Goal: Information Seeking & Learning: Find specific page/section

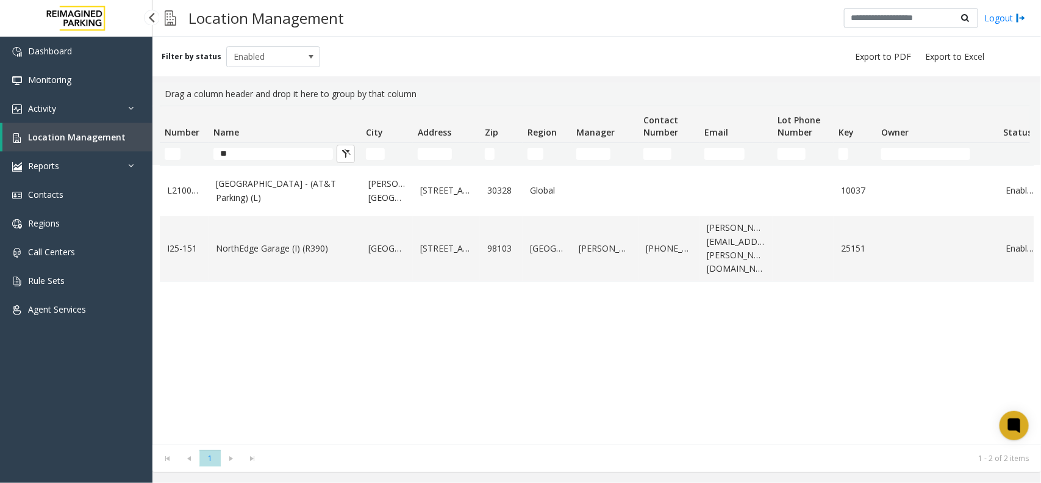
type input "*"
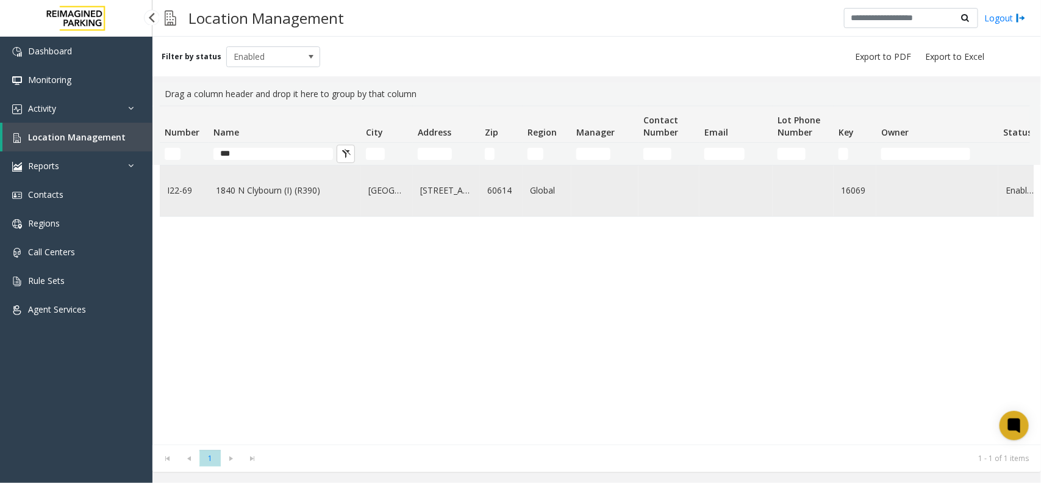
type input "***"
click at [257, 197] on link "1840 N Clybourn (I) (R390)" at bounding box center [285, 190] width 138 height 13
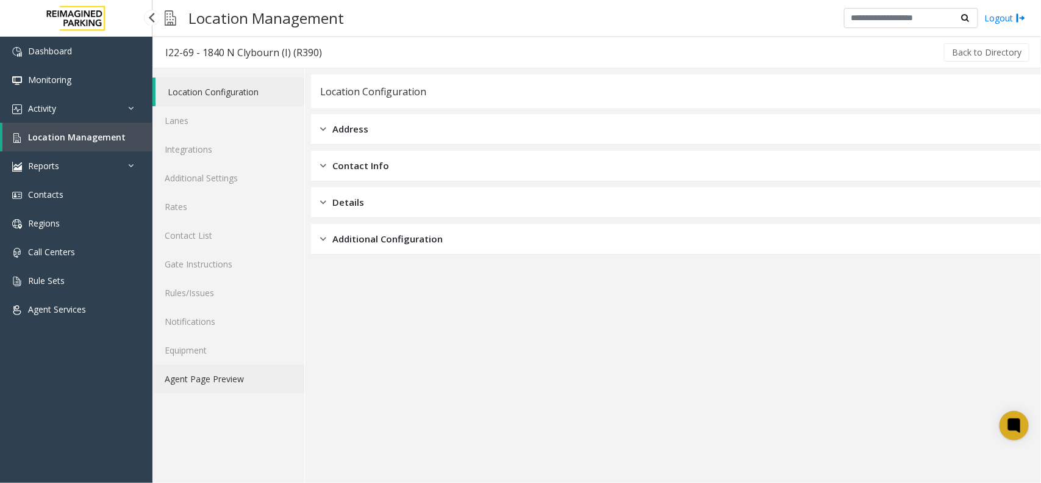
click at [187, 380] on link "Agent Page Preview" at bounding box center [228, 378] width 152 height 29
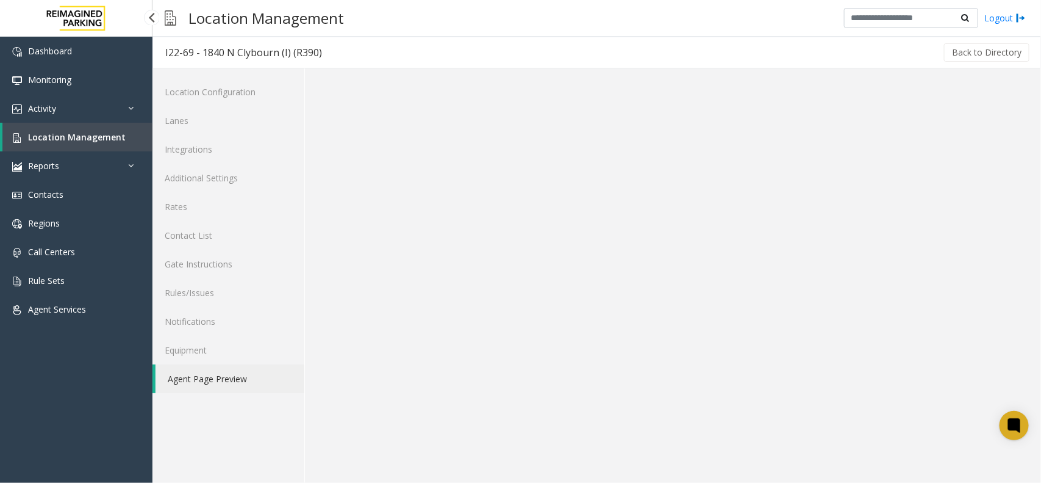
click at [187, 380] on link "Agent Page Preview" at bounding box center [230, 378] width 149 height 29
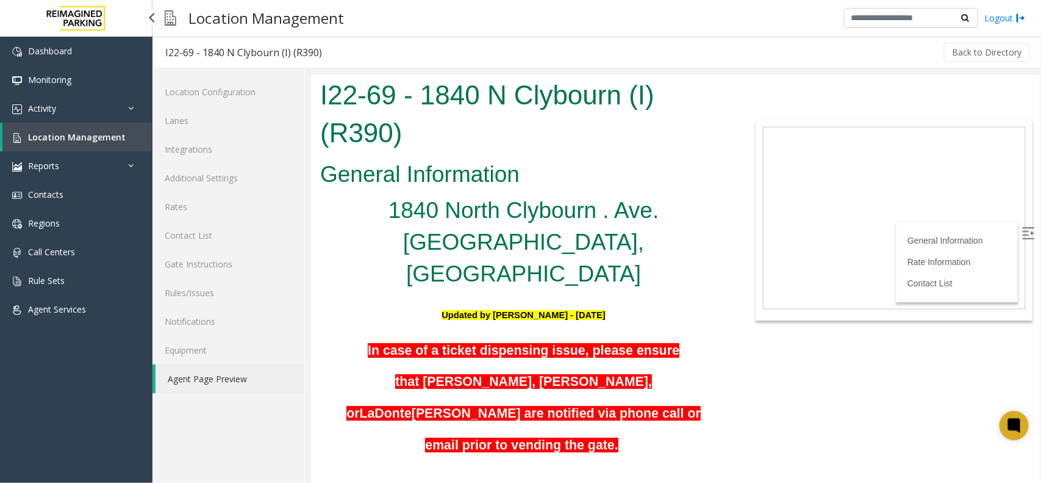
click at [1022, 228] on img at bounding box center [1028, 232] width 12 height 12
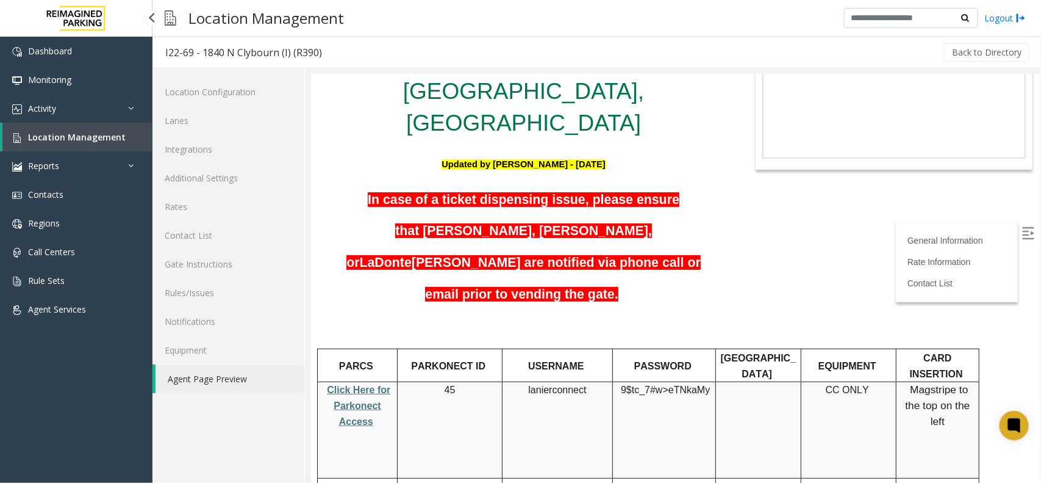
scroll to position [152, 0]
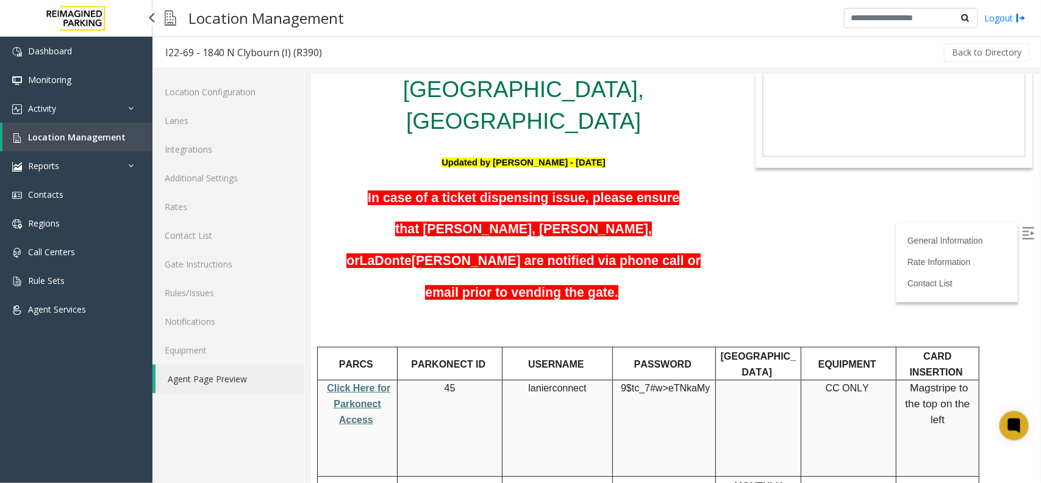
click at [350, 382] on span "Click Here for Parkonect Access" at bounding box center [357, 402] width 63 height 41
drag, startPoint x: 528, startPoint y: 283, endPoint x: 583, endPoint y: 286, distance: 55.6
click at [583, 379] on p "lanierconnect" at bounding box center [556, 387] width 101 height 16
copy p "lanierconnect"
drag, startPoint x: 622, startPoint y: 284, endPoint x: 702, endPoint y: 284, distance: 79.9
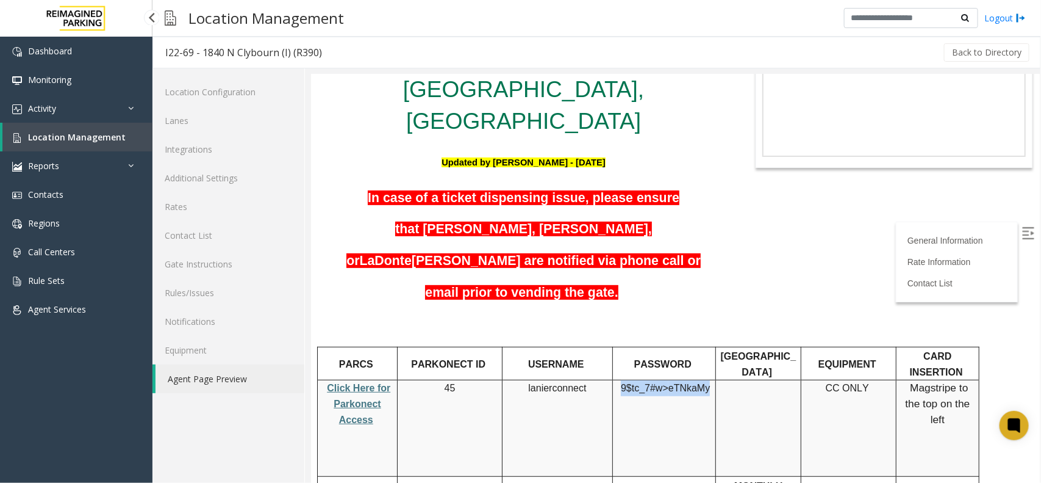
click at [702, 382] on span "9$tc_7#w> eTNkaMy" at bounding box center [664, 387] width 89 height 11
copy span "9$tc_7#w> eTNkaMy"
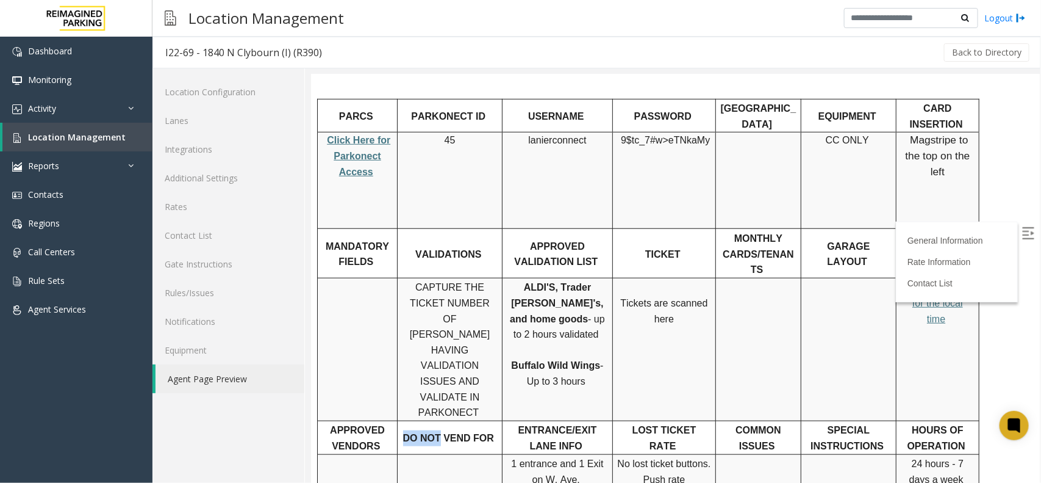
scroll to position [324, 0]
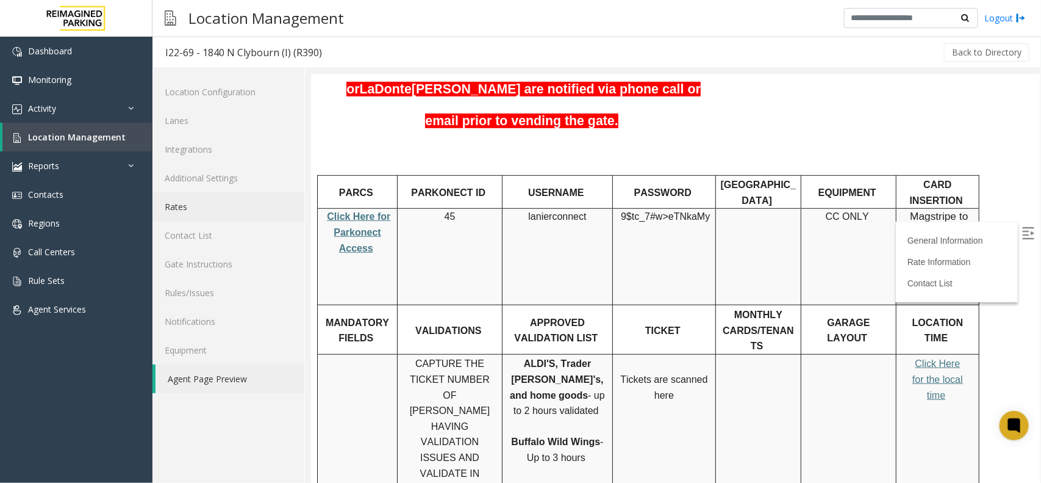
click at [181, 200] on link "Rates" at bounding box center [228, 206] width 152 height 29
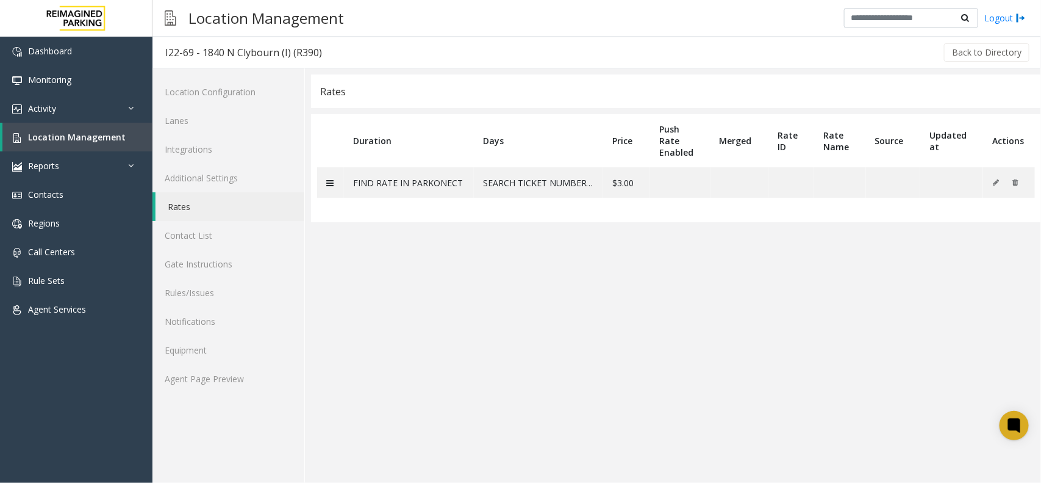
click at [204, 196] on link "Rates" at bounding box center [230, 206] width 149 height 29
click at [165, 200] on link "Rates" at bounding box center [230, 206] width 149 height 29
click at [66, 129] on link "Location Management" at bounding box center [77, 137] width 150 height 29
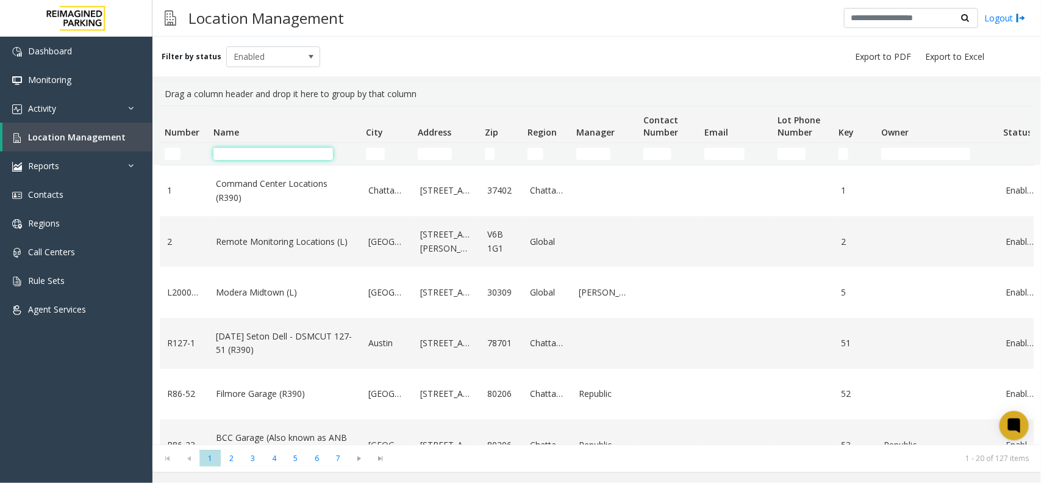
click at [240, 156] on input "Name Filter" at bounding box center [273, 154] width 120 height 12
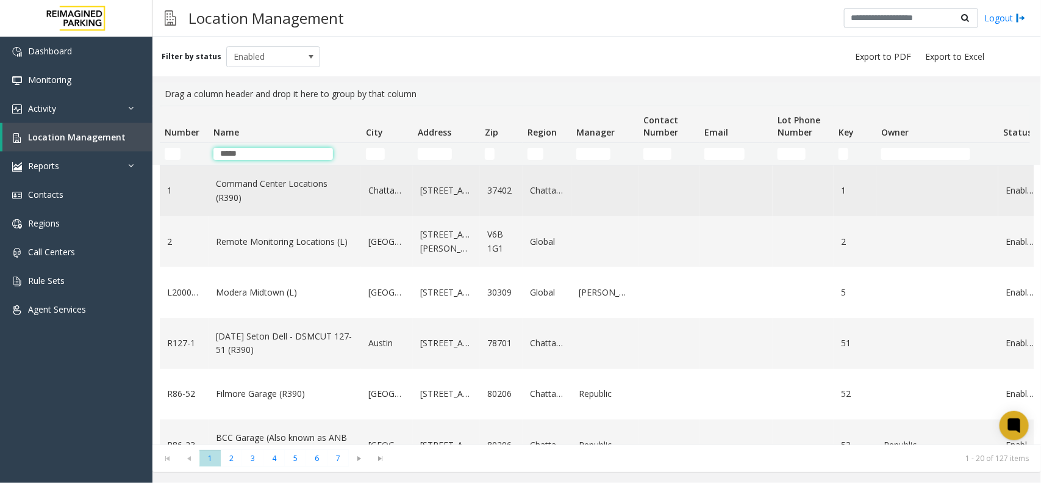
type input "*****"
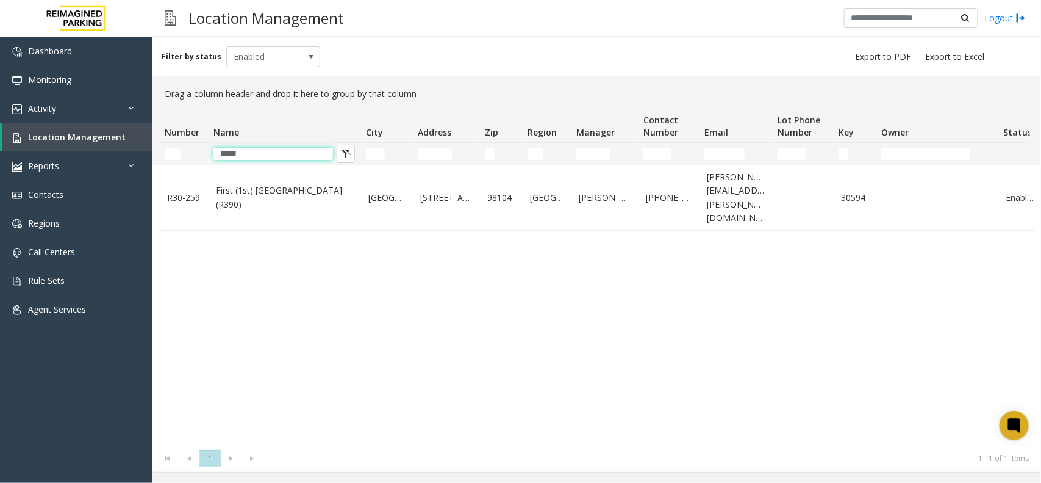
drag, startPoint x: 244, startPoint y: 148, endPoint x: 193, endPoint y: 156, distance: 51.8
click at [193, 156] on tr "*****" at bounding box center [652, 154] width 985 height 22
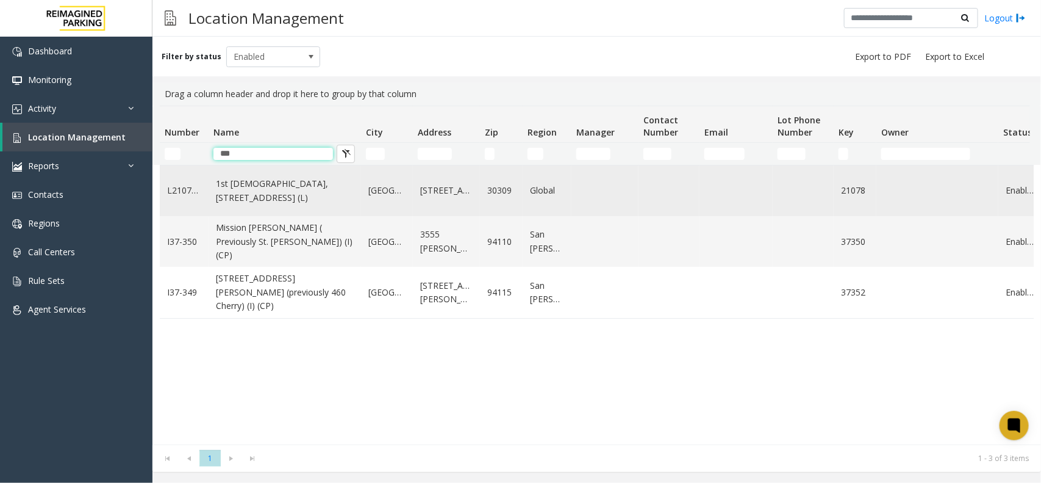
type input "***"
click at [258, 198] on link "1st [DEMOGRAPHIC_DATA], [STREET_ADDRESS] (L)" at bounding box center [285, 190] width 138 height 27
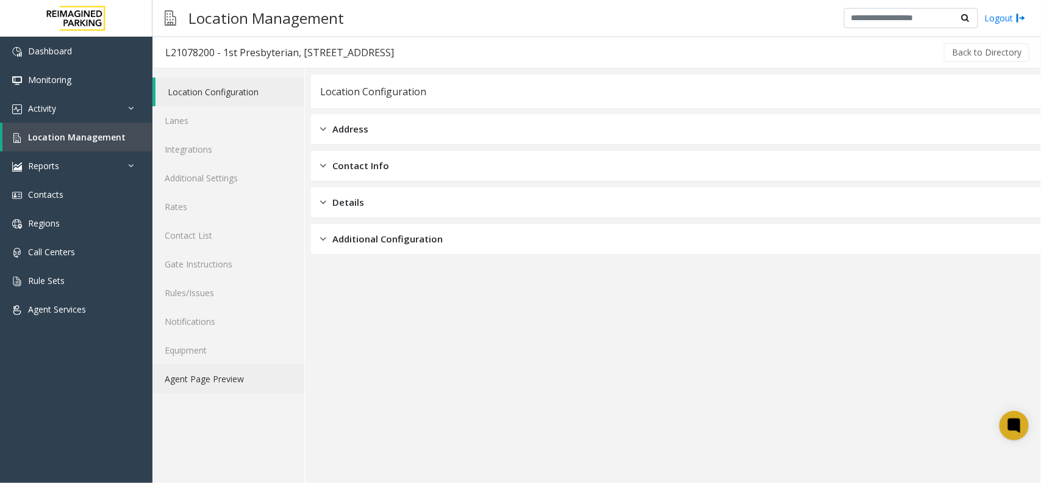
click at [213, 382] on link "Agent Page Preview" at bounding box center [228, 378] width 152 height 29
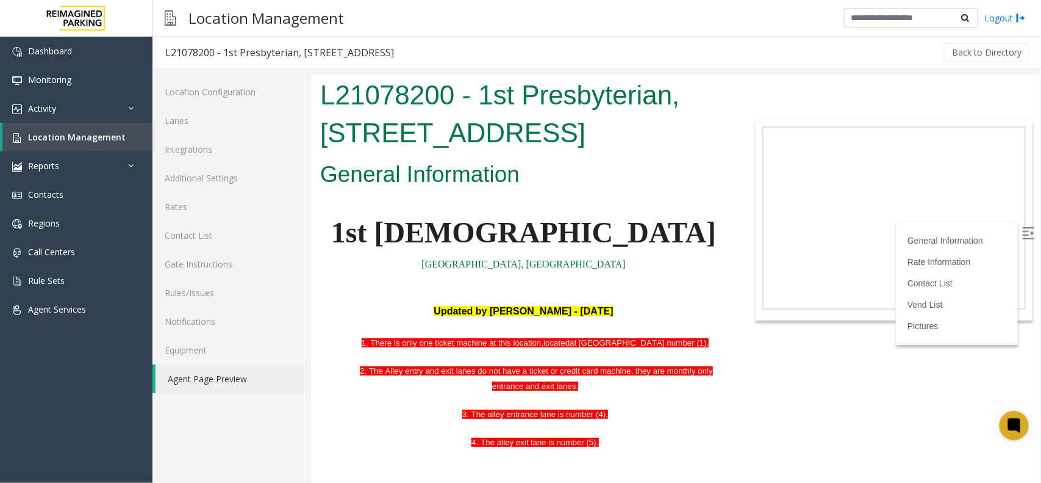
scroll to position [305, 0]
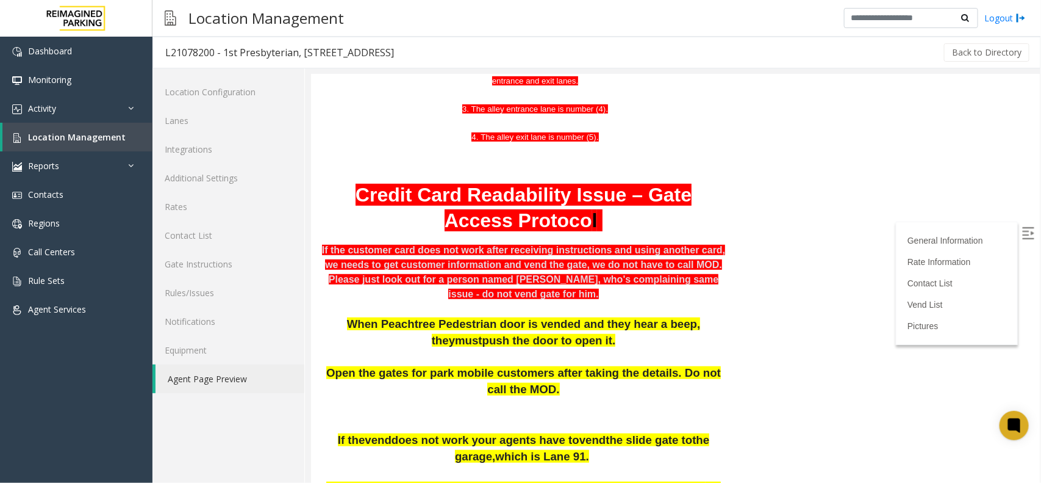
click at [1022, 234] on img at bounding box center [1028, 232] width 12 height 12
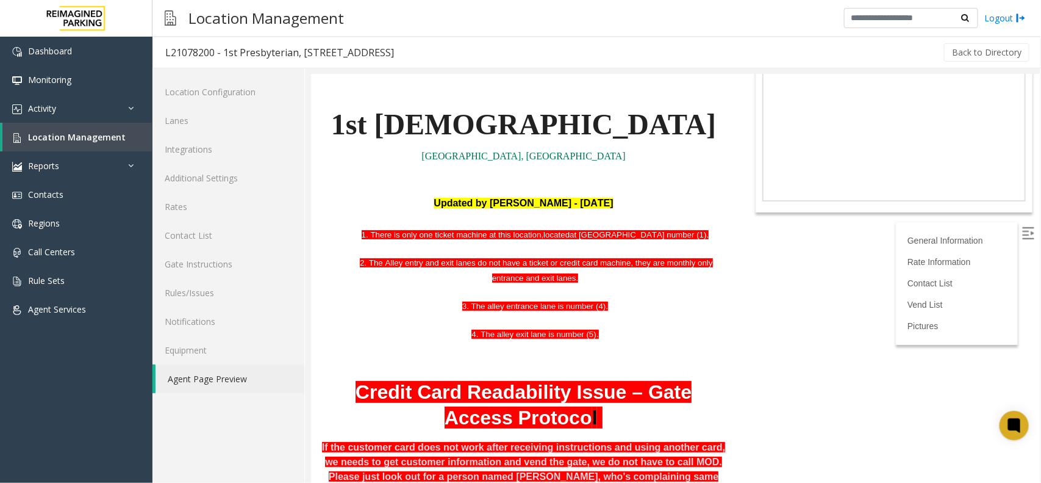
scroll to position [76, 0]
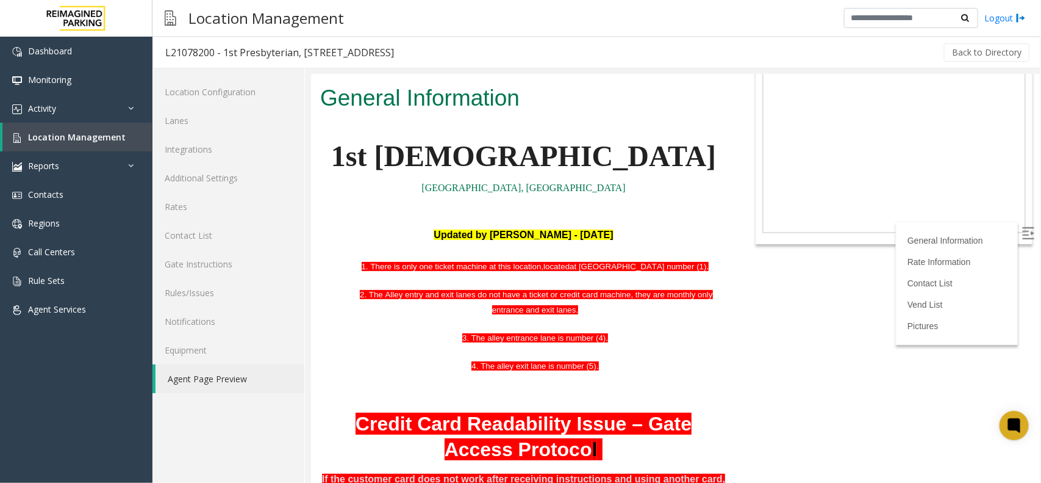
click at [608, 361] on p "4. The alley exit lane is number (5)." at bounding box center [535, 365] width 381 height 16
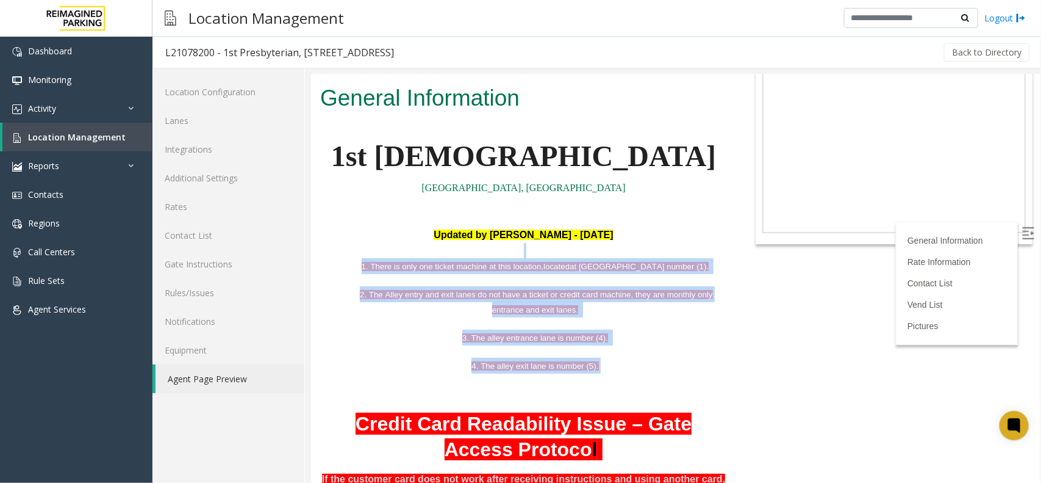
drag, startPoint x: 369, startPoint y: 254, endPoint x: 689, endPoint y: 353, distance: 334.6
click at [689, 353] on div "Updated by [PERSON_NAME] - [DATE] 1. There is only one ticket machine at this l…" at bounding box center [523, 459] width 407 height 467
click at [644, 351] on div "Updated by [PERSON_NAME] - [DATE] 1. There is only one ticket machine at this l…" at bounding box center [523, 459] width 407 height 467
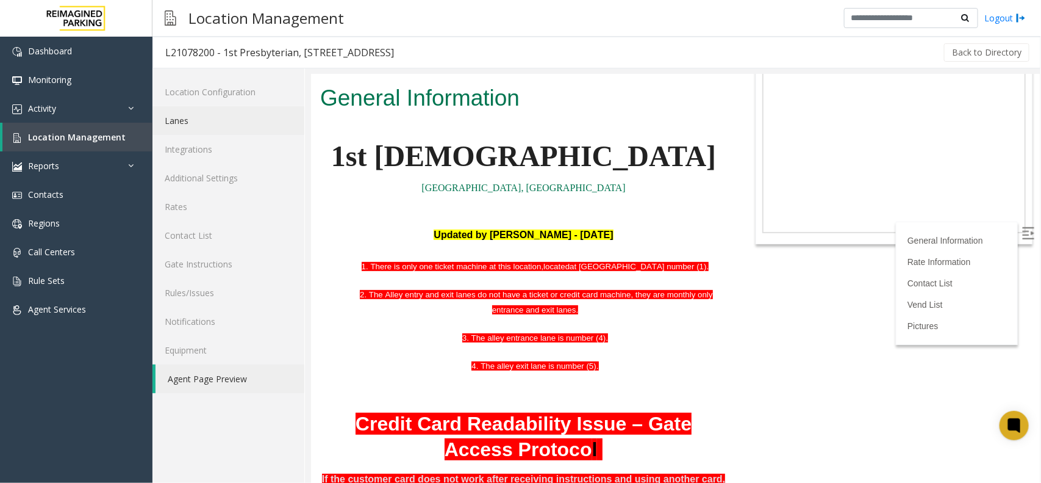
click at [198, 117] on link "Lanes" at bounding box center [228, 120] width 152 height 29
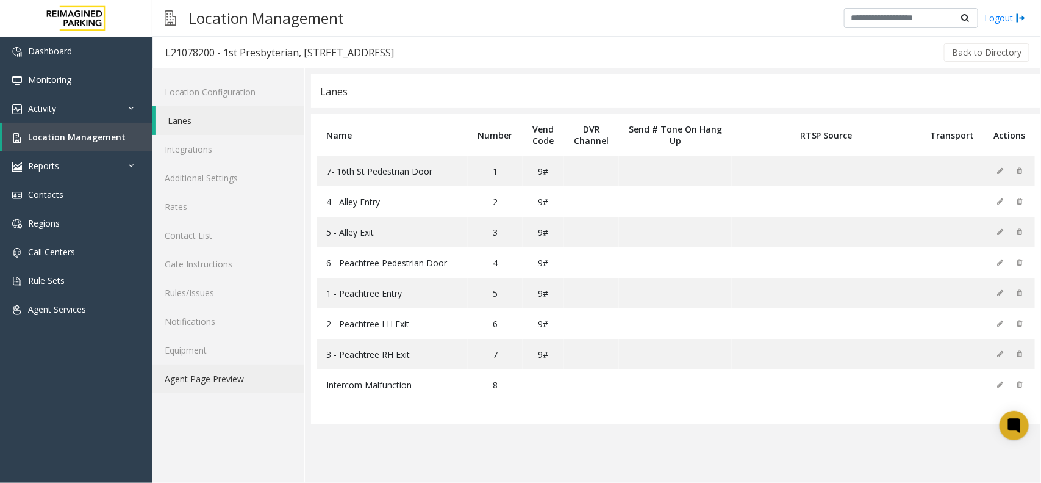
click at [212, 376] on link "Agent Page Preview" at bounding box center [228, 378] width 152 height 29
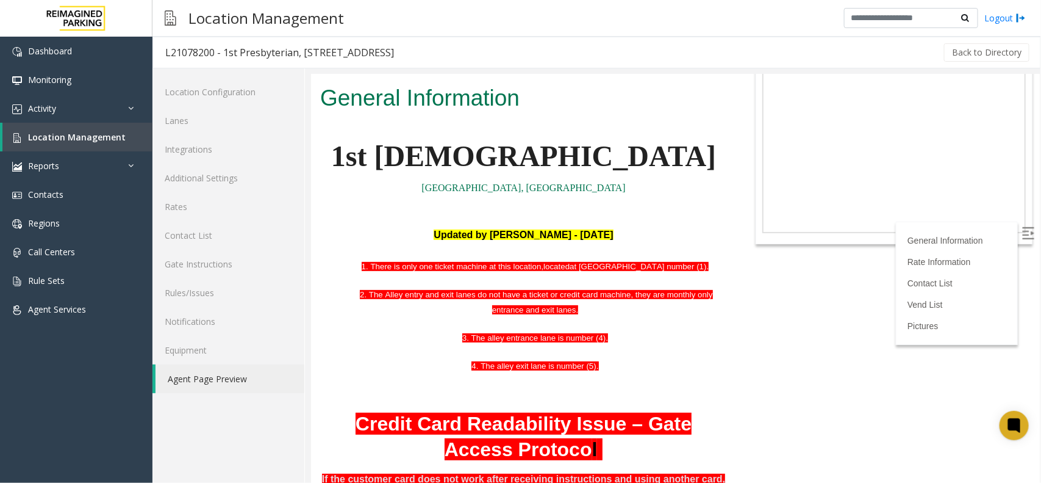
click at [635, 364] on p "4. The alley exit lane is number (5)." at bounding box center [535, 365] width 381 height 16
click at [90, 131] on span "Location Management" at bounding box center [77, 137] width 98 height 12
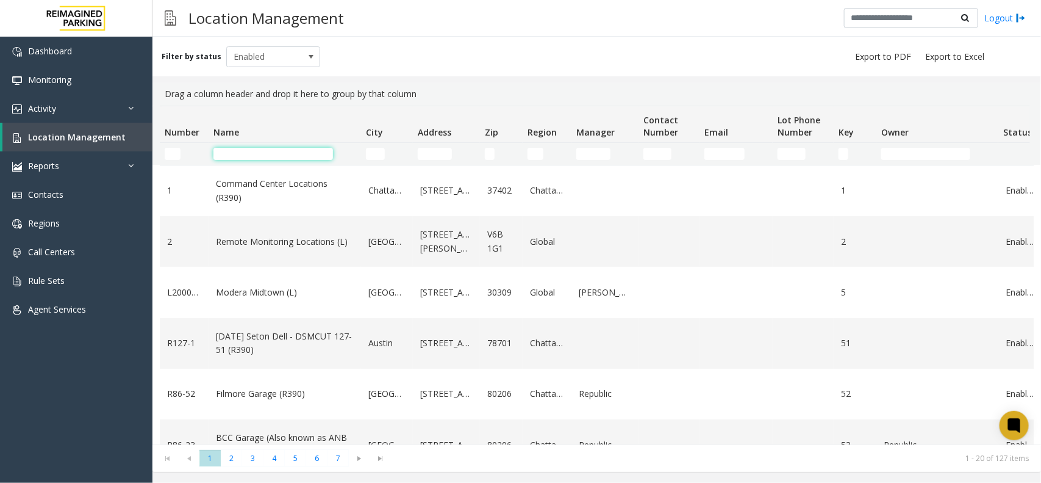
click at [245, 154] on input "Name Filter" at bounding box center [273, 154] width 120 height 12
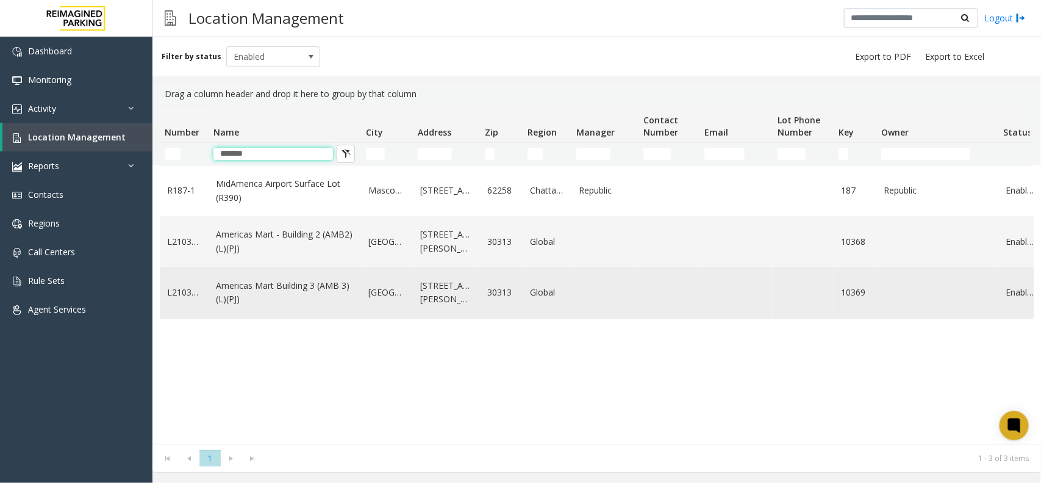
type input "*******"
click at [260, 284] on link "Americas Mart Building 3 (AMB 3) (L)(PJ)" at bounding box center [285, 292] width 138 height 27
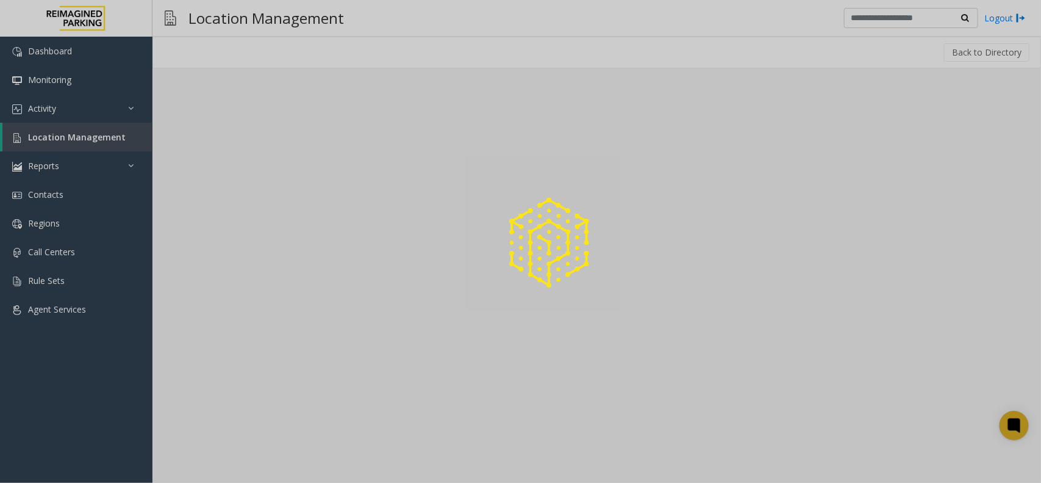
click at [260, 284] on div at bounding box center [520, 241] width 1041 height 483
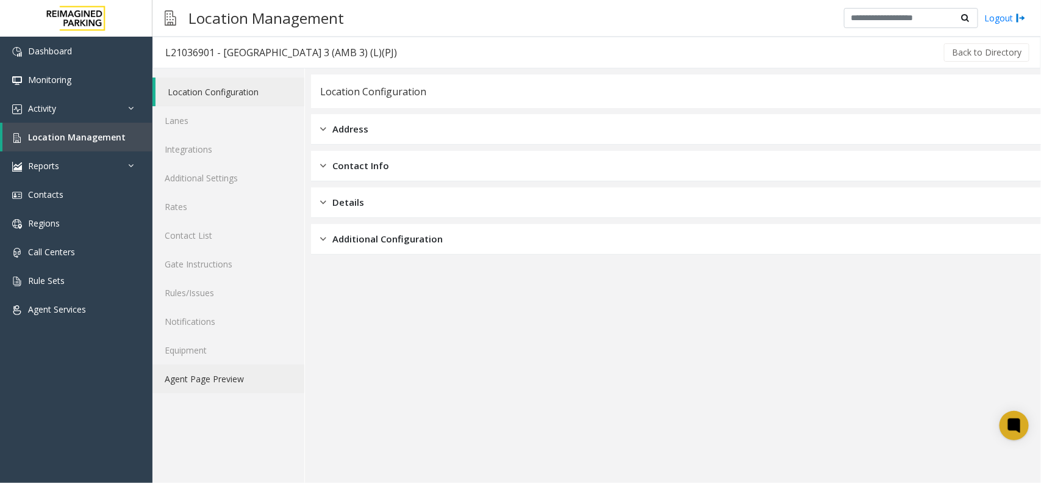
click at [190, 376] on link "Agent Page Preview" at bounding box center [228, 378] width 152 height 29
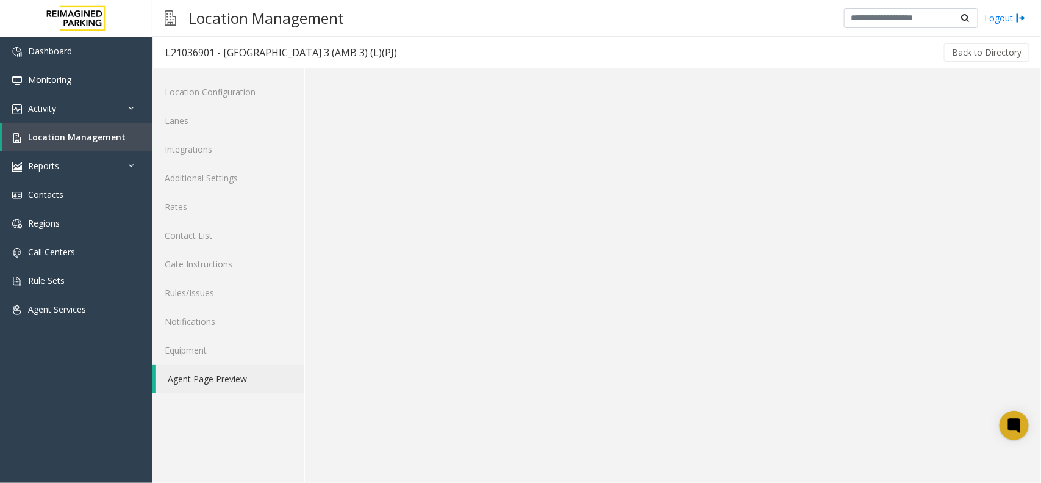
click at [190, 376] on link "Agent Page Preview" at bounding box center [230, 378] width 149 height 29
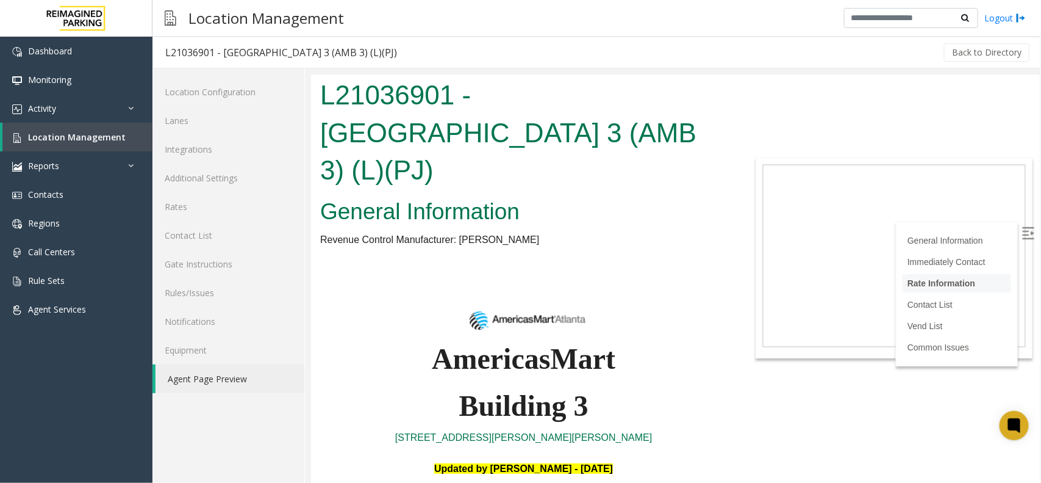
scroll to position [305, 0]
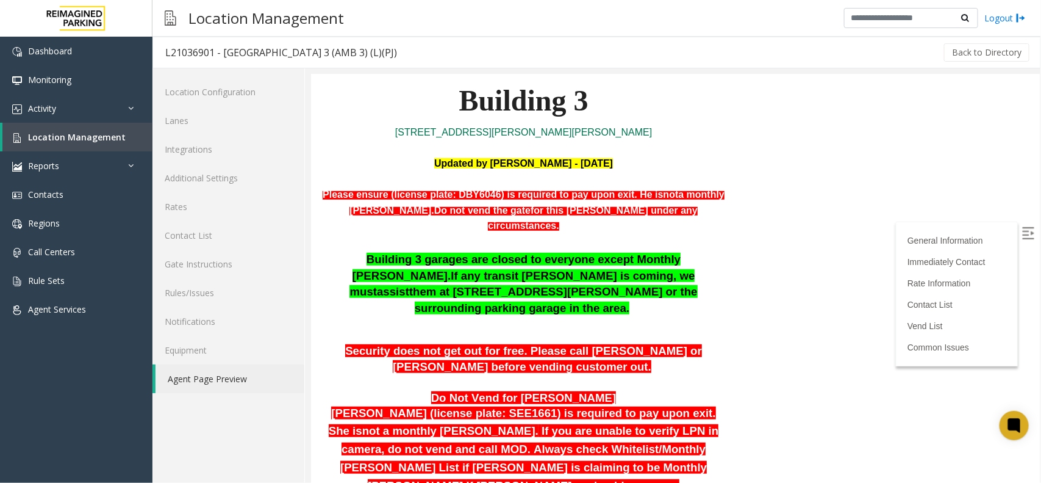
click at [1022, 228] on img at bounding box center [1028, 232] width 12 height 12
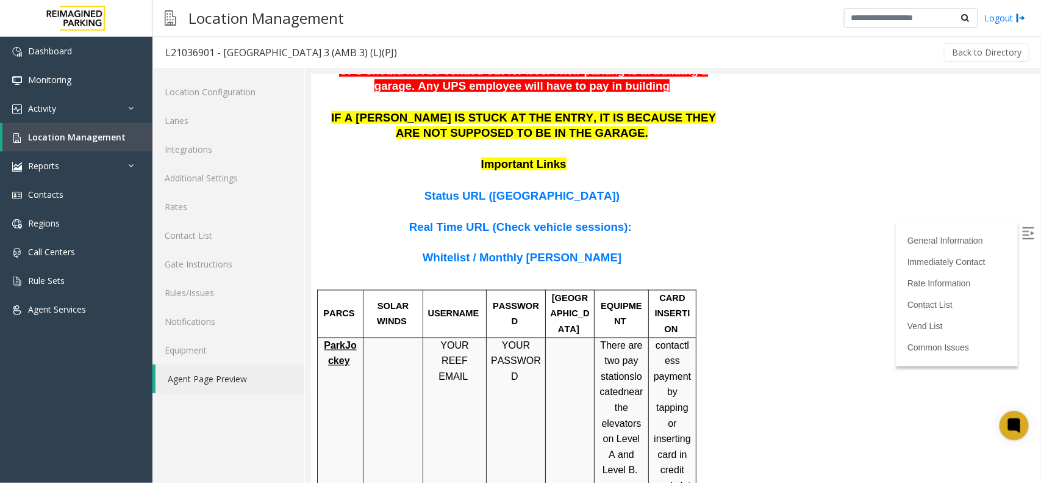
scroll to position [915, 0]
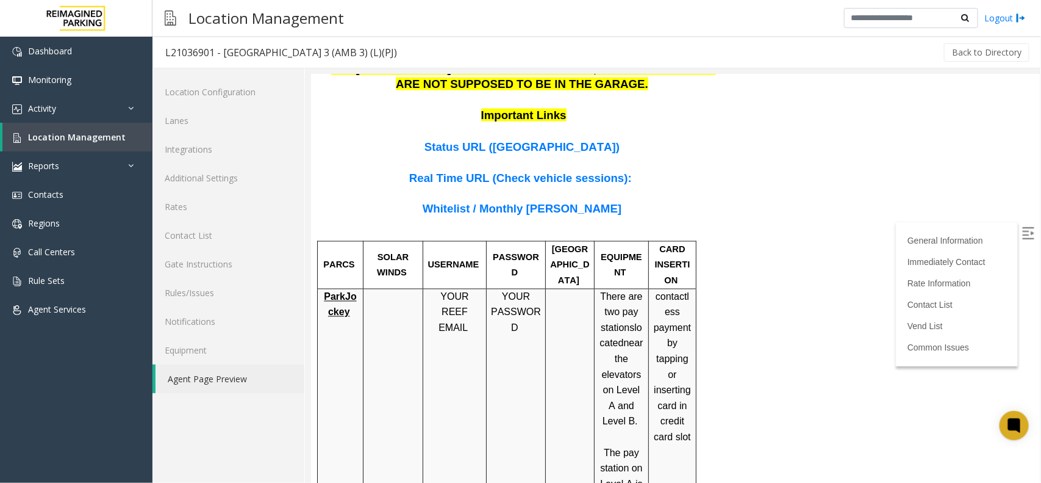
click at [339, 291] on span "ParkJockey" at bounding box center [339, 304] width 32 height 26
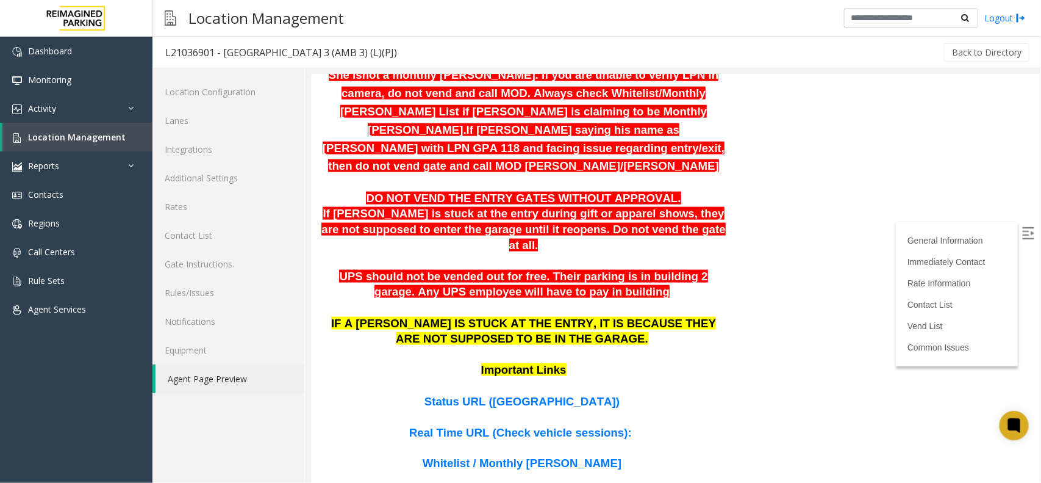
scroll to position [648, 0]
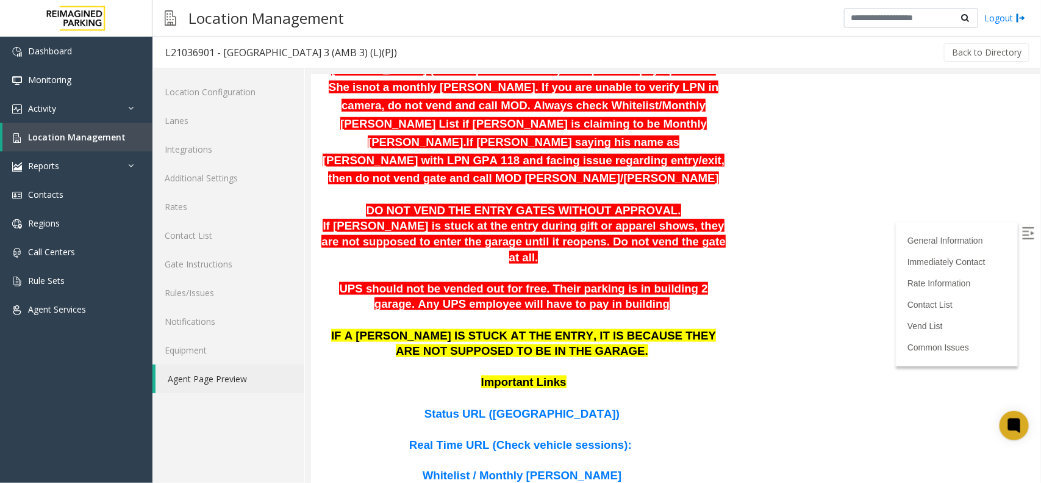
click at [509, 406] on span "Status URL ([GEOGRAPHIC_DATA])" at bounding box center [521, 412] width 195 height 13
click at [518, 468] on span "Whitelist / Monthly [PERSON_NAME]" at bounding box center [521, 474] width 199 height 13
